Goal: Task Accomplishment & Management: Use online tool/utility

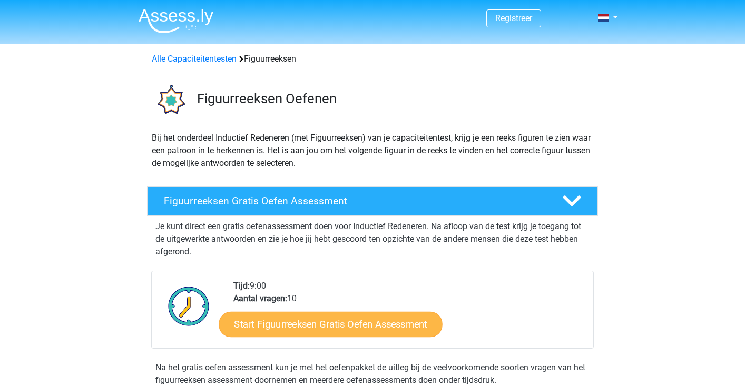
click at [303, 324] on link "Start Figuurreeksen Gratis Oefen Assessment" at bounding box center [330, 323] width 223 height 25
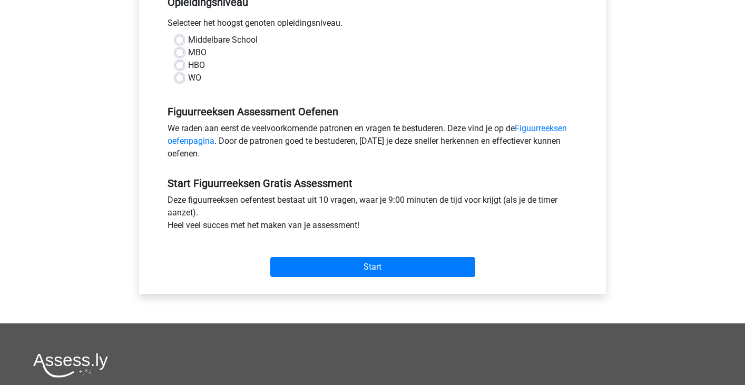
scroll to position [231, 0]
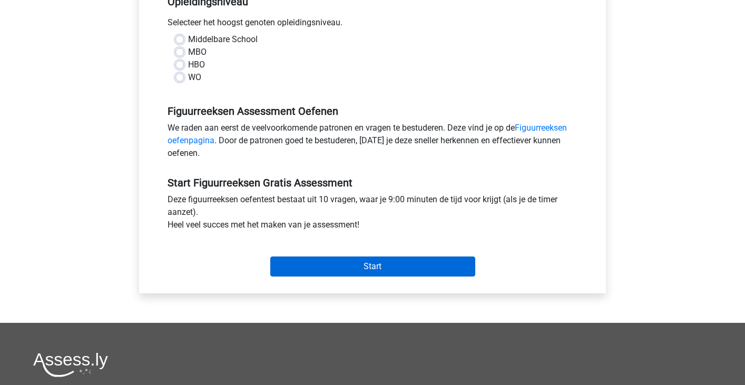
click at [327, 270] on input "Start" at bounding box center [372, 267] width 205 height 20
click at [320, 269] on input "Start" at bounding box center [372, 267] width 205 height 20
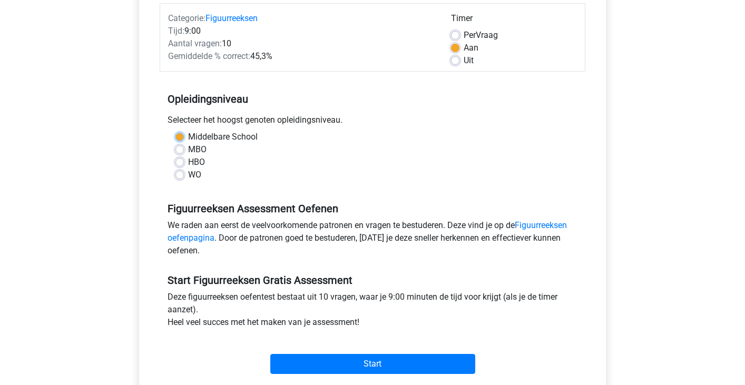
scroll to position [132, 0]
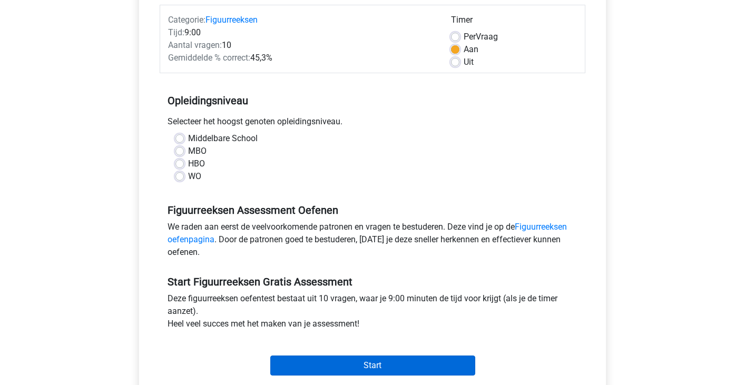
click at [356, 362] on input "Start" at bounding box center [372, 366] width 205 height 20
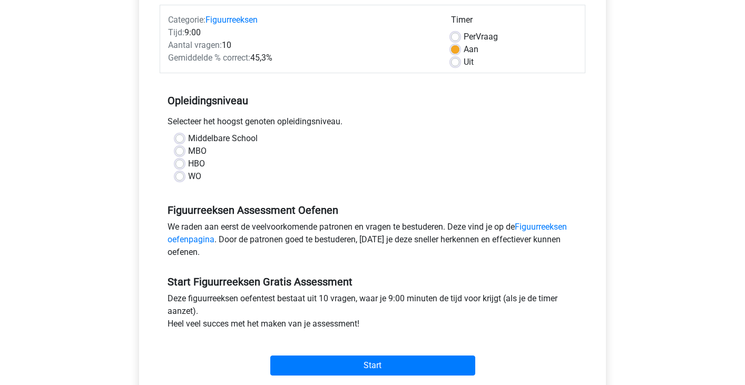
click at [188, 150] on label "MBO" at bounding box center [197, 151] width 18 height 13
click at [181, 150] on input "MBO" at bounding box center [179, 150] width 8 height 11
radio input "true"
click at [188, 135] on label "Middelbare School" at bounding box center [223, 138] width 70 height 13
click at [179, 135] on input "Middelbare School" at bounding box center [179, 137] width 8 height 11
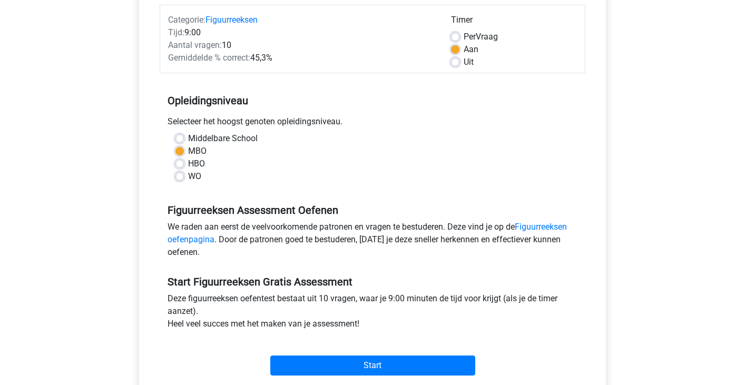
radio input "true"
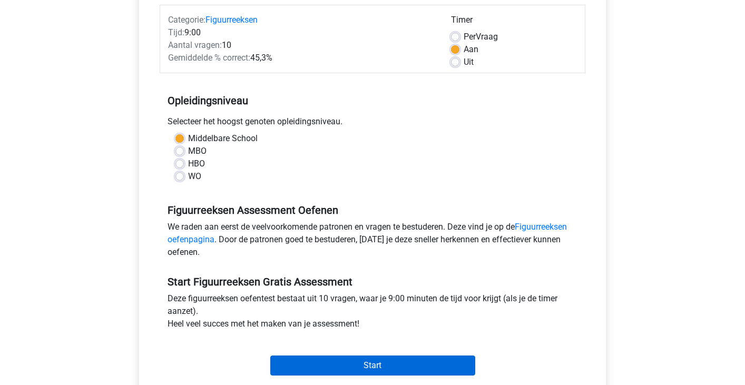
click at [333, 366] on input "Start" at bounding box center [372, 366] width 205 height 20
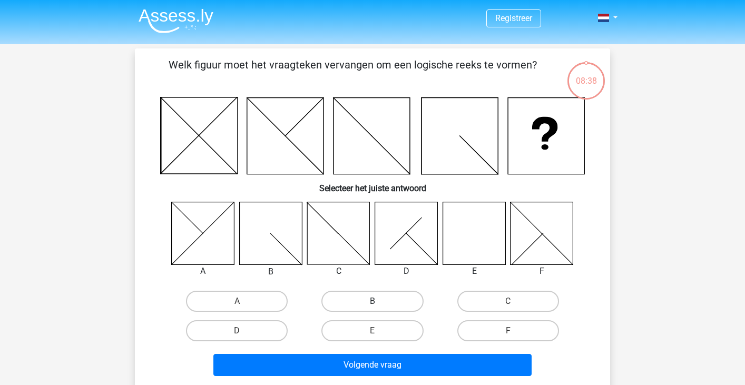
click at [362, 305] on label "B" at bounding box center [372, 301] width 102 height 21
click at [373, 305] on input "B" at bounding box center [376, 304] width 7 height 7
radio input "true"
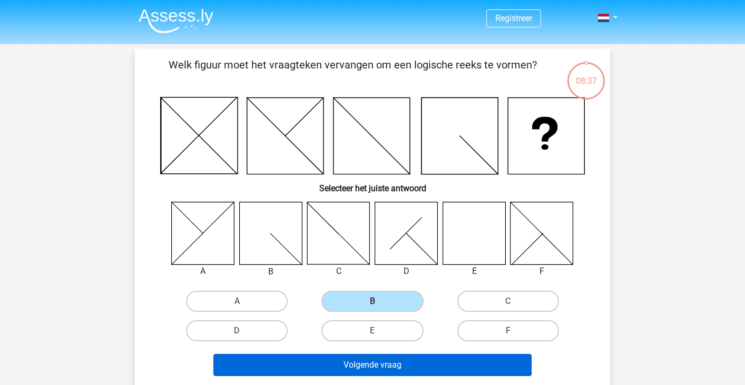
click at [350, 361] on button "Volgende vraag" at bounding box center [372, 365] width 319 height 22
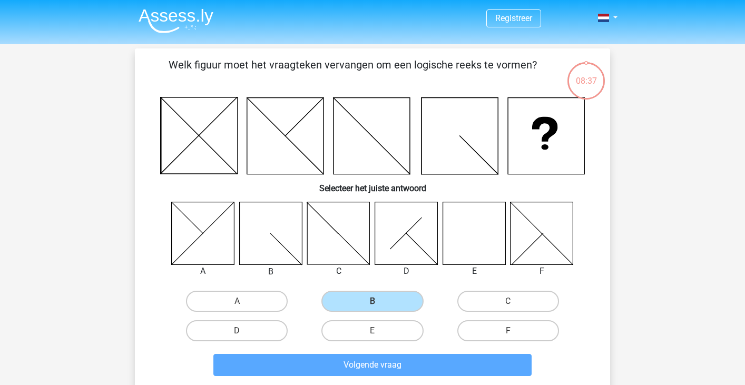
scroll to position [48, 0]
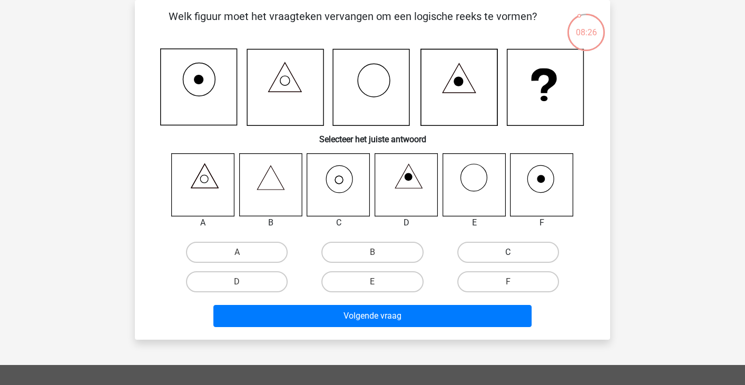
click at [481, 250] on label "C" at bounding box center [508, 252] width 102 height 21
click at [508, 252] on input "C" at bounding box center [511, 255] width 7 height 7
radio input "true"
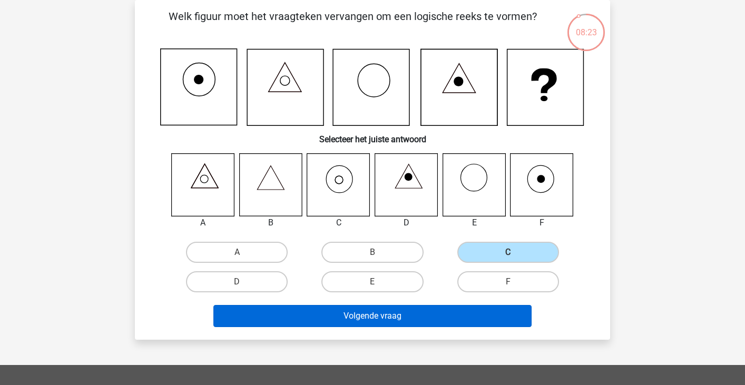
click at [420, 311] on button "Volgende vraag" at bounding box center [372, 316] width 319 height 22
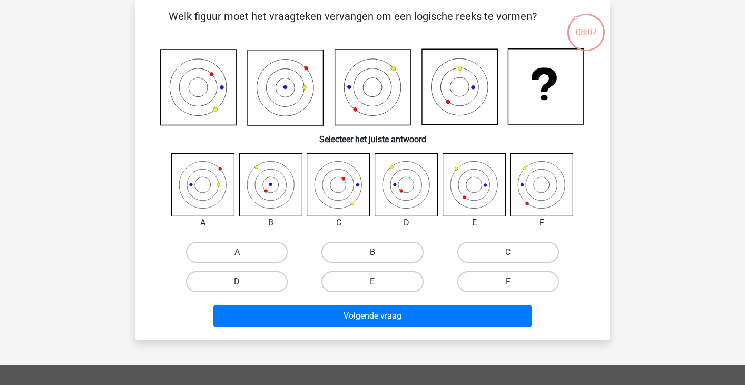
click at [345, 250] on label "B" at bounding box center [372, 252] width 102 height 21
click at [373, 252] on input "B" at bounding box center [376, 255] width 7 height 7
radio input "true"
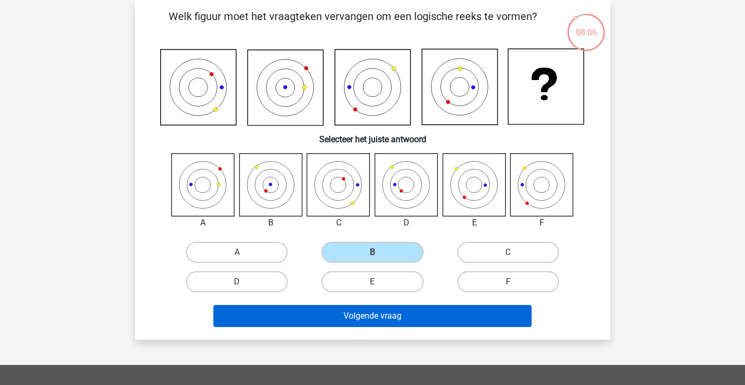
click at [341, 317] on button "Volgende vraag" at bounding box center [372, 316] width 319 height 22
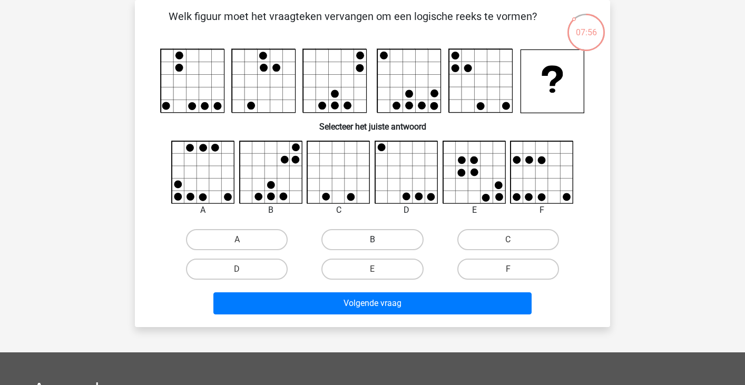
click at [356, 241] on label "B" at bounding box center [372, 239] width 102 height 21
click at [373, 241] on input "B" at bounding box center [376, 243] width 7 height 7
radio input "true"
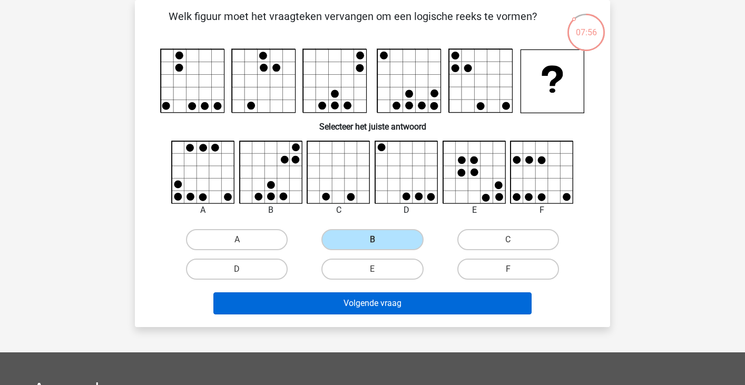
click at [345, 304] on button "Volgende vraag" at bounding box center [372, 303] width 319 height 22
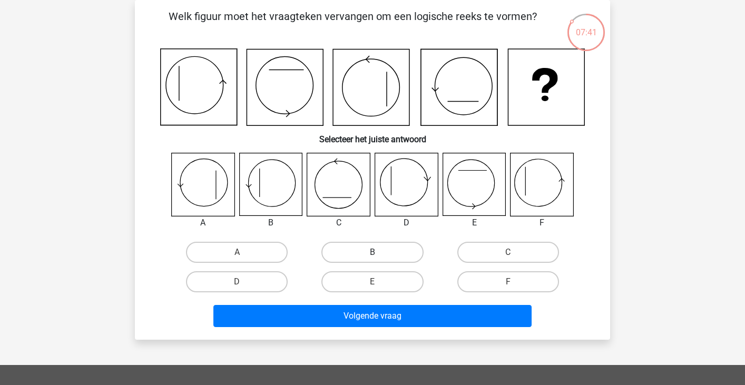
click at [364, 251] on label "B" at bounding box center [372, 252] width 102 height 21
click at [373, 252] on input "B" at bounding box center [376, 255] width 7 height 7
radio input "true"
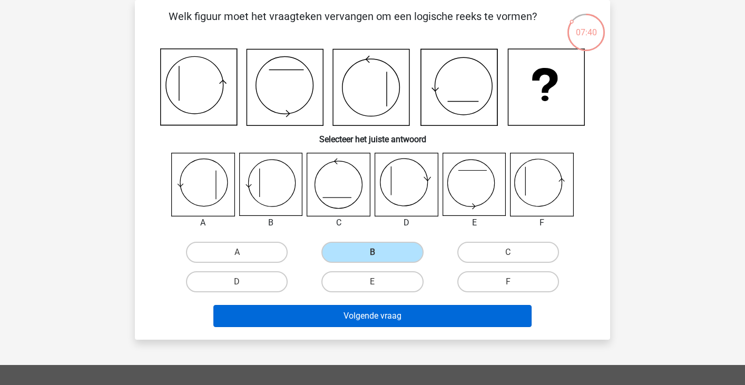
click at [348, 313] on button "Volgende vraag" at bounding box center [372, 316] width 319 height 22
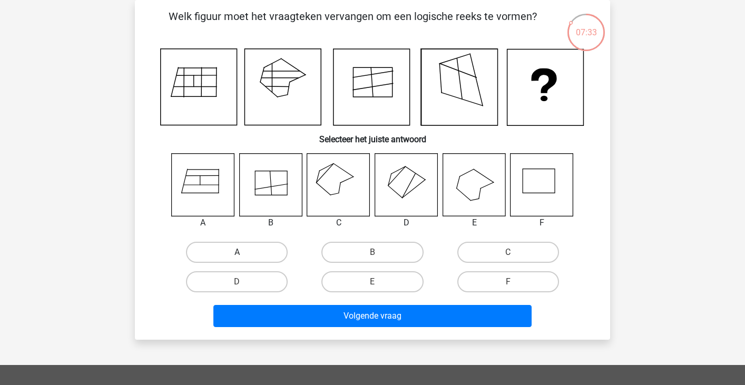
click at [281, 253] on label "A" at bounding box center [237, 252] width 102 height 21
click at [244, 253] on input "A" at bounding box center [240, 255] width 7 height 7
radio input "true"
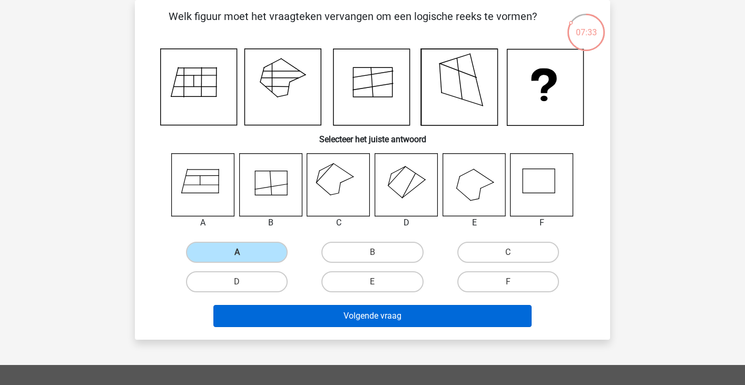
click at [302, 311] on button "Volgende vraag" at bounding box center [372, 316] width 319 height 22
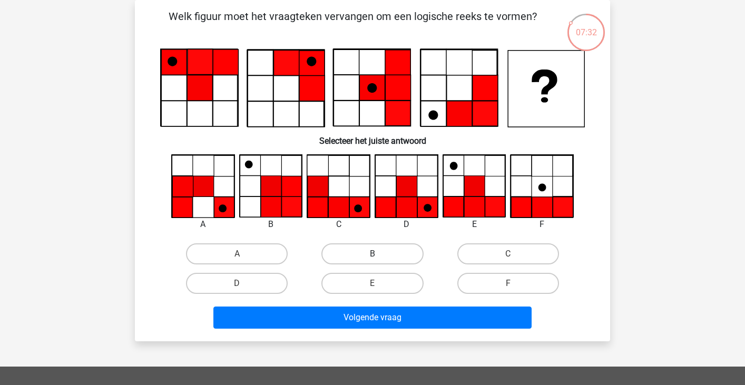
click at [332, 252] on label "B" at bounding box center [372, 253] width 102 height 21
click at [373, 254] on input "B" at bounding box center [376, 257] width 7 height 7
radio input "true"
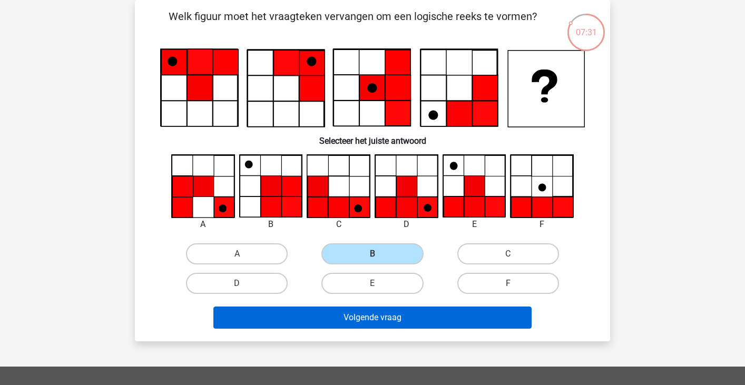
click at [324, 307] on button "Volgende vraag" at bounding box center [372, 318] width 319 height 22
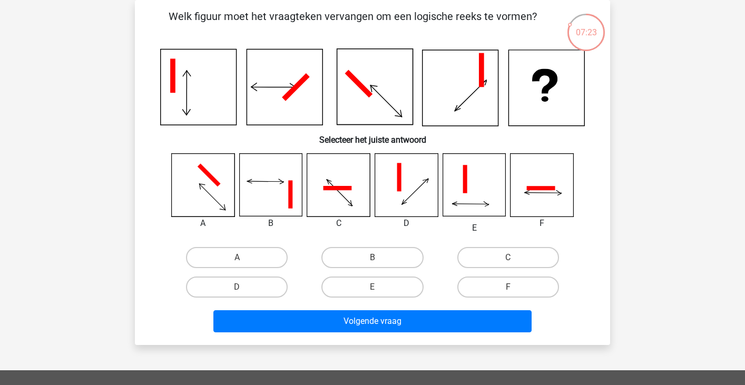
click at [341, 197] on icon at bounding box center [338, 185] width 63 height 63
click at [481, 256] on label "C" at bounding box center [508, 257] width 102 height 21
click at [508, 258] on input "C" at bounding box center [511, 261] width 7 height 7
radio input "true"
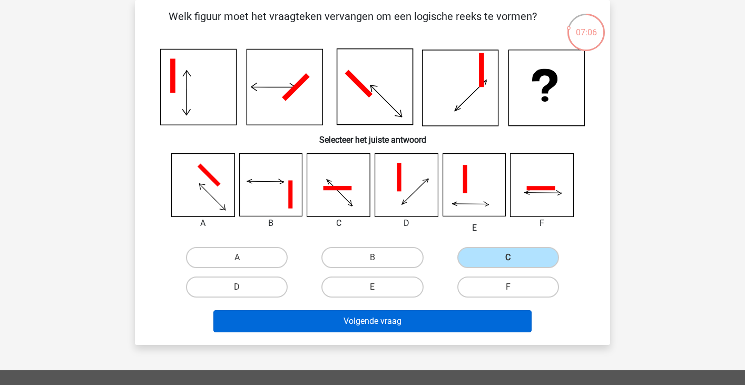
click at [439, 319] on button "Volgende vraag" at bounding box center [372, 321] width 319 height 22
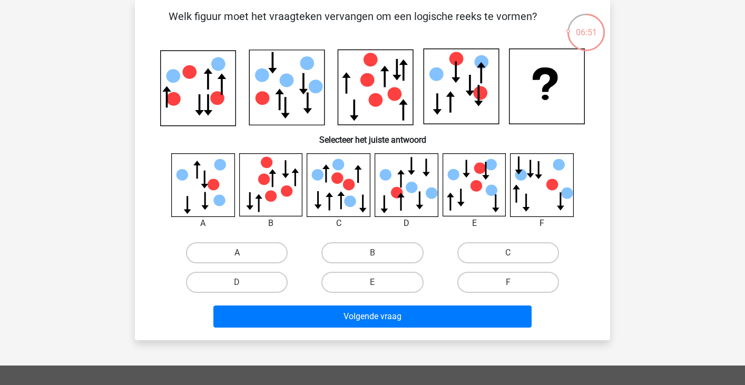
click at [268, 252] on label "A" at bounding box center [237, 252] width 102 height 21
click at [244, 253] on input "A" at bounding box center [240, 256] width 7 height 7
radio input "true"
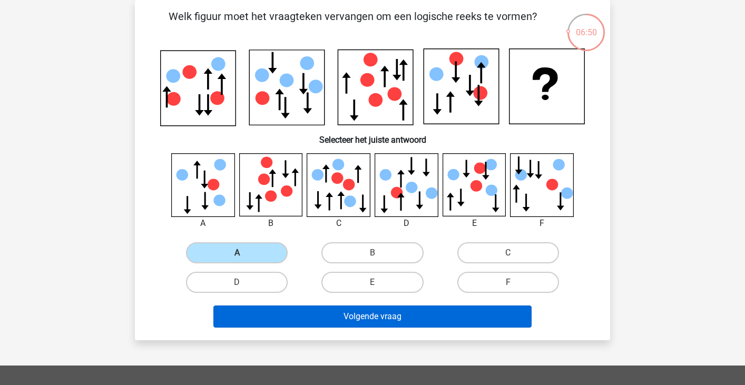
click at [302, 317] on button "Volgende vraag" at bounding box center [372, 317] width 319 height 22
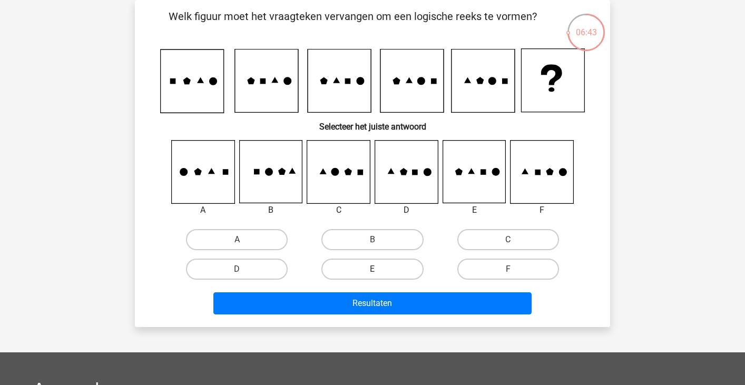
click at [359, 265] on label "E" at bounding box center [372, 269] width 102 height 21
click at [373, 269] on input "E" at bounding box center [376, 272] width 7 height 7
radio input "true"
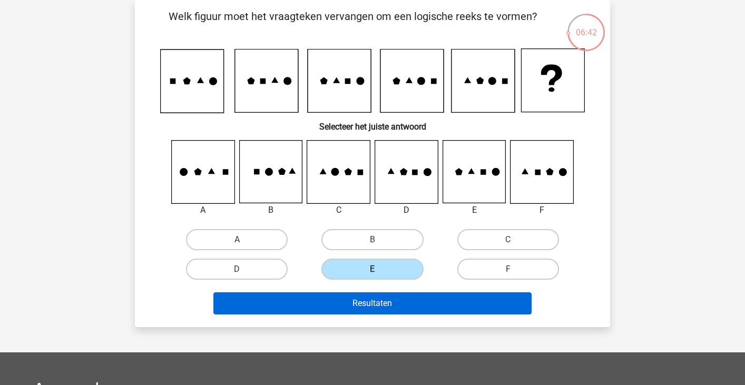
click at [336, 308] on button "Resultaten" at bounding box center [372, 303] width 319 height 22
